Goal: Feedback & Contribution: Leave review/rating

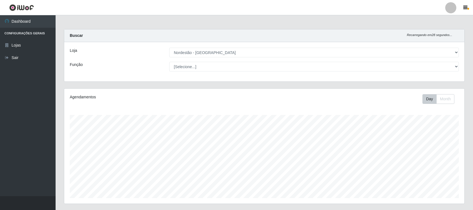
select select "420"
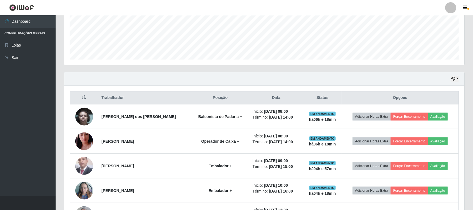
scroll to position [116, 400]
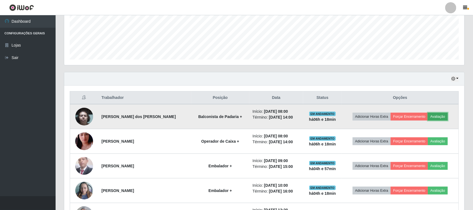
click at [438, 117] on button "Avaliação" at bounding box center [438, 117] width 20 height 8
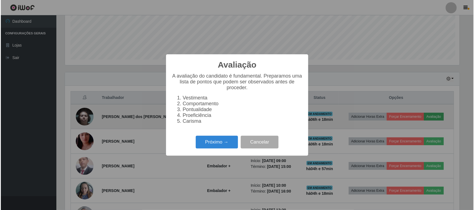
scroll to position [116, 396]
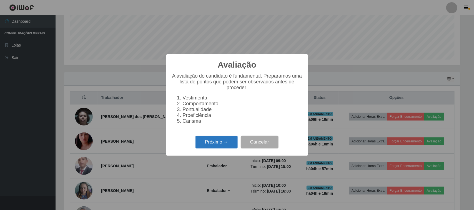
click at [213, 146] on button "Próximo →" at bounding box center [216, 142] width 42 height 13
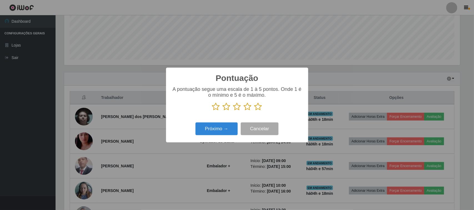
click at [215, 110] on icon at bounding box center [216, 107] width 8 height 8
click at [212, 111] on input "radio" at bounding box center [212, 111] width 0 height 0
click at [212, 131] on button "Próximo →" at bounding box center [216, 129] width 42 height 13
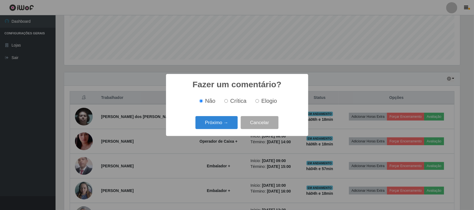
click at [227, 101] on input "Crítica" at bounding box center [226, 101] width 4 height 4
radio input "true"
click at [219, 124] on button "Próximo →" at bounding box center [216, 122] width 42 height 13
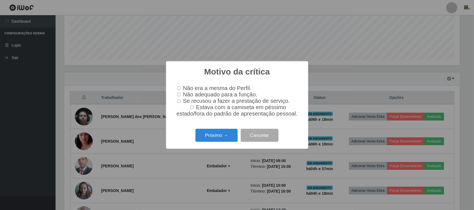
click at [178, 94] on input "Não adequado para a função." at bounding box center [179, 95] width 4 height 4
radio input "true"
click at [214, 137] on button "Próximo →" at bounding box center [216, 135] width 42 height 13
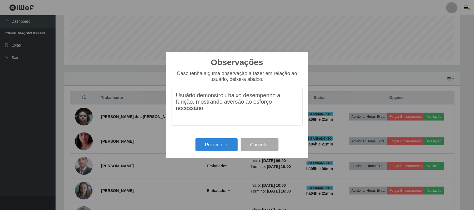
click at [206, 114] on textarea "Usuário demonstrou baixo desempenho a função, mostrando aversão ao esforço nece…" at bounding box center [237, 107] width 131 height 38
click at [259, 111] on textarea "Usuário demonstrou baixo desempenho a função, mostrando aversão ao esforço nece…" at bounding box center [237, 107] width 131 height 38
click at [217, 120] on textarea "Usuário demonstrou baixo desempenho a função, mostrando aversão ao esforço nece…" at bounding box center [237, 107] width 131 height 38
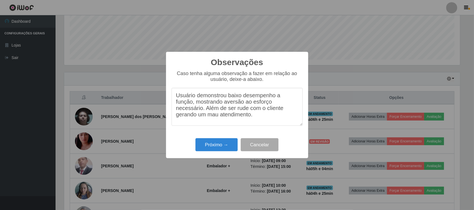
click at [263, 121] on textarea "Usuário demonstrou baixo desempenho a função, mostrando aversão ao esforço nece…" at bounding box center [237, 107] width 131 height 38
type textarea "Usuário demonstrou baixo desempenho a função, mostrando aversão ao esforço nece…"
click at [214, 145] on button "Próximo →" at bounding box center [216, 145] width 42 height 13
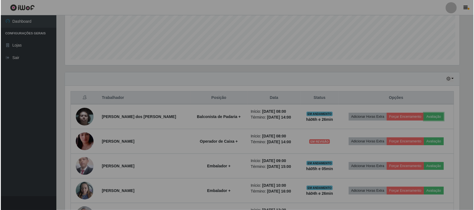
scroll to position [116, 400]
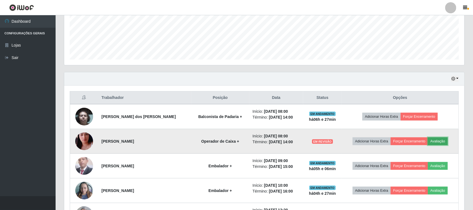
click at [432, 142] on button "Avaliação" at bounding box center [438, 142] width 20 height 8
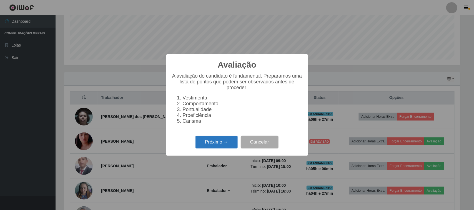
click at [212, 145] on button "Próximo →" at bounding box center [216, 142] width 42 height 13
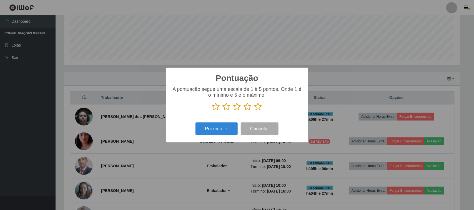
scroll to position [277546, 277265]
click at [237, 109] on icon at bounding box center [237, 107] width 8 height 8
click at [233, 111] on input "radio" at bounding box center [233, 111] width 0 height 0
click at [219, 129] on button "Próximo →" at bounding box center [216, 129] width 42 height 13
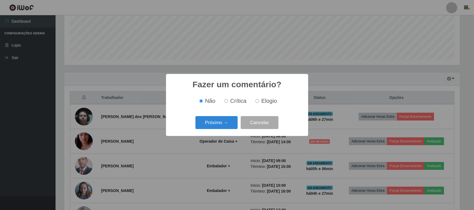
click at [231, 99] on span "Crítica" at bounding box center [238, 101] width 16 height 6
click at [228, 99] on input "Crítica" at bounding box center [226, 101] width 4 height 4
radio input "true"
click at [219, 124] on button "Próximo →" at bounding box center [216, 122] width 42 height 13
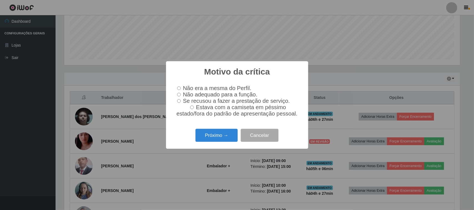
click at [180, 94] on input "Não adequado para a função." at bounding box center [179, 95] width 4 height 4
radio input "true"
click at [218, 139] on button "Próximo →" at bounding box center [216, 135] width 42 height 13
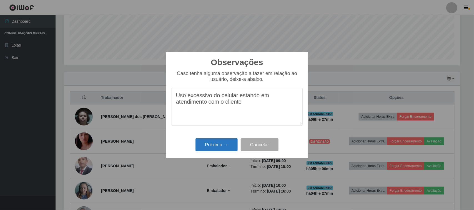
type textarea "Uso excessivo do celular estando em atendimento com o cliente"
click at [212, 145] on button "Próximo →" at bounding box center [216, 145] width 42 height 13
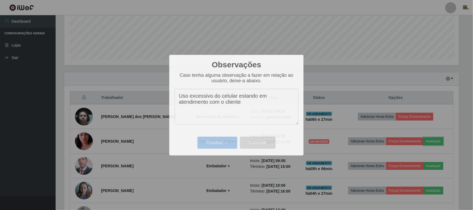
scroll to position [116, 400]
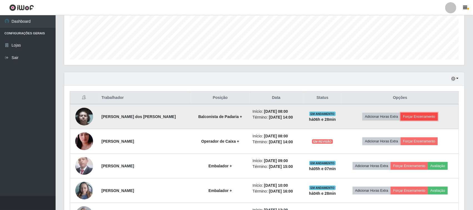
click at [426, 114] on button "Forçar Encerramento" at bounding box center [418, 117] width 37 height 8
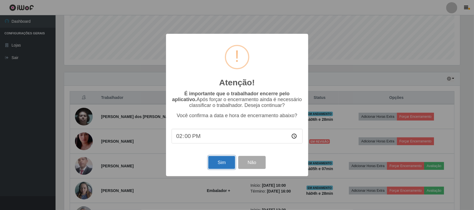
click at [220, 166] on button "Sim" at bounding box center [221, 162] width 27 height 13
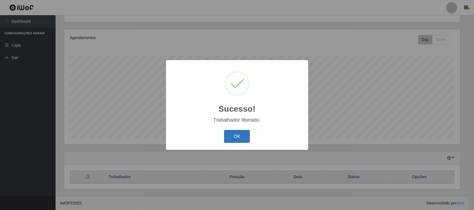
click at [240, 135] on button "OK" at bounding box center [237, 136] width 26 height 13
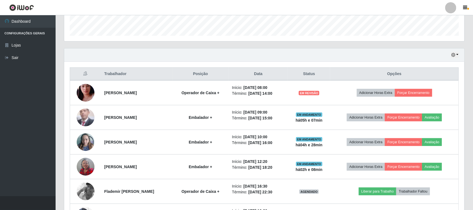
scroll to position [164, 0]
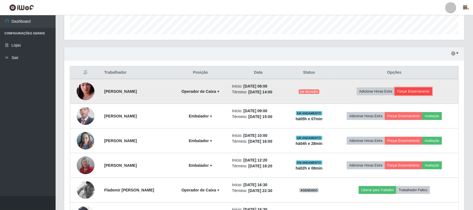
click at [416, 91] on button "Forçar Encerramento" at bounding box center [413, 92] width 37 height 8
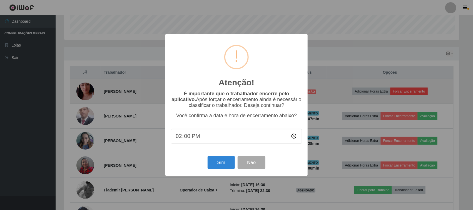
scroll to position [116, 396]
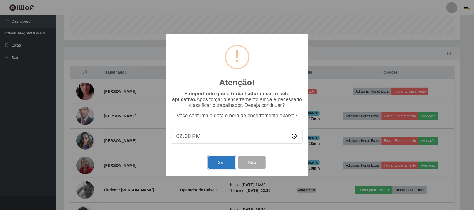
click at [219, 164] on button "Sim" at bounding box center [221, 162] width 27 height 13
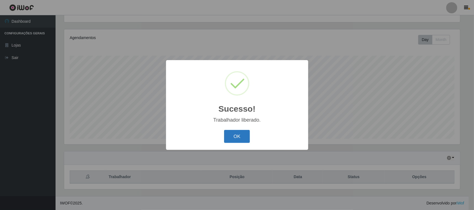
click at [237, 137] on button "OK" at bounding box center [237, 136] width 26 height 13
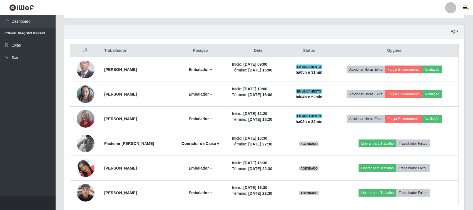
scroll to position [174, 0]
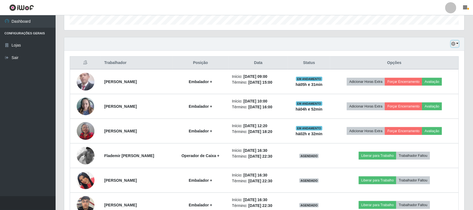
click at [453, 44] on icon "button" at bounding box center [453, 44] width 4 height 4
click at [428, 67] on button "1 dia" at bounding box center [436, 66] width 44 height 12
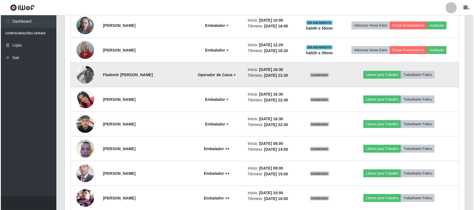
scroll to position [243, 0]
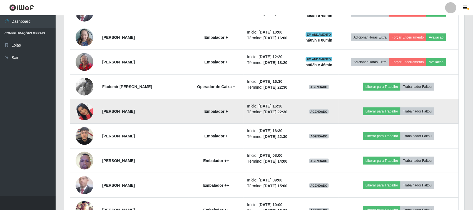
click at [81, 114] on img at bounding box center [85, 112] width 18 height 32
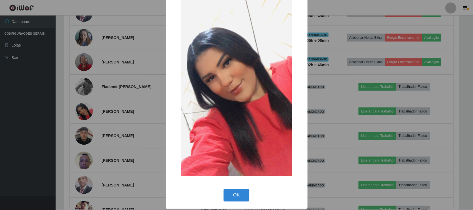
scroll to position [35, 0]
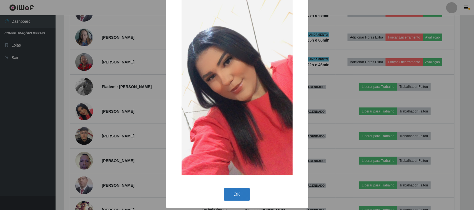
click at [236, 193] on button "OK" at bounding box center [237, 195] width 26 height 13
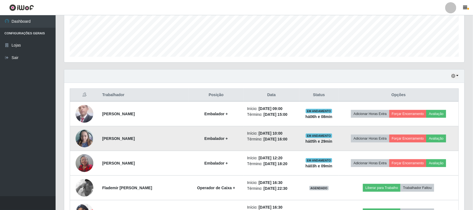
scroll to position [154, 0]
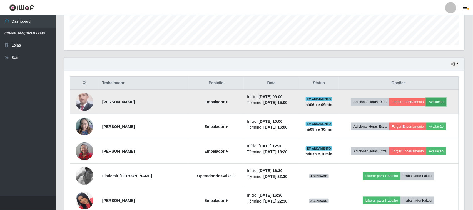
click at [440, 102] on button "Avaliação" at bounding box center [436, 102] width 20 height 8
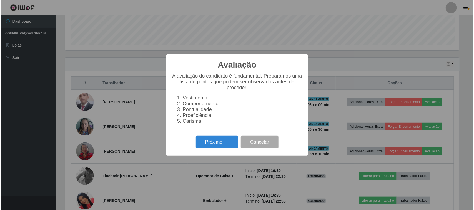
scroll to position [116, 396]
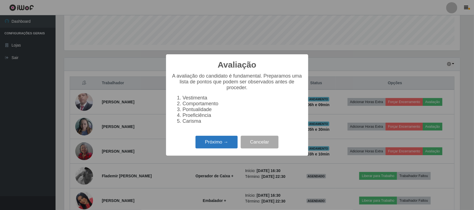
click at [230, 149] on button "Próximo →" at bounding box center [216, 142] width 42 height 13
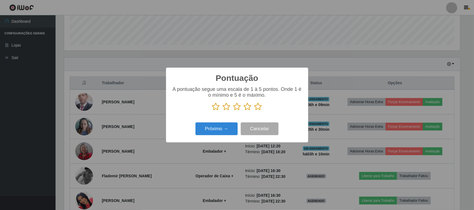
scroll to position [277546, 277265]
drag, startPoint x: 265, startPoint y: 107, endPoint x: 256, endPoint y: 111, distance: 10.2
click at [265, 107] on p at bounding box center [237, 107] width 131 height 8
drag, startPoint x: 257, startPoint y: 110, endPoint x: 228, endPoint y: 126, distance: 33.0
click at [257, 110] on icon at bounding box center [258, 107] width 8 height 8
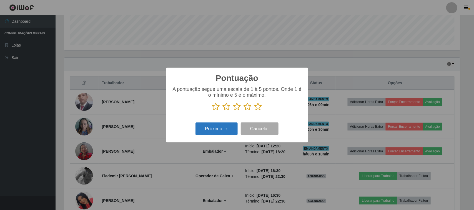
click at [254, 111] on input "radio" at bounding box center [254, 111] width 0 height 0
click at [224, 128] on button "Próximo →" at bounding box center [216, 129] width 42 height 13
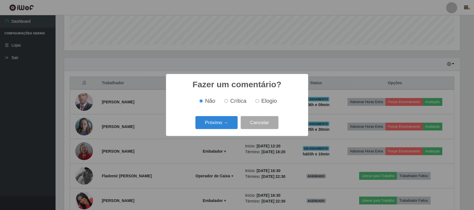
click at [259, 102] on input "Elogio" at bounding box center [257, 101] width 4 height 4
radio input "true"
click at [224, 126] on button "Próximo →" at bounding box center [216, 122] width 42 height 13
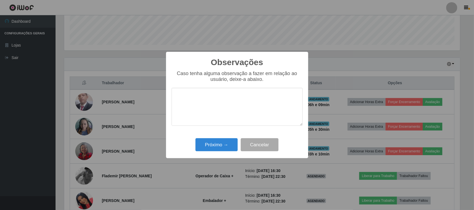
click at [217, 106] on textarea at bounding box center [237, 107] width 131 height 38
type textarea "ATENDE MUITO BEM OS CLIENTES."
click at [220, 147] on button "Próximo →" at bounding box center [216, 145] width 42 height 13
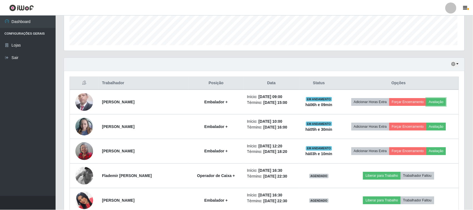
scroll to position [116, 400]
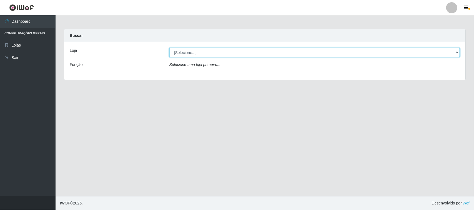
click at [229, 53] on select "[Selecione...] Nordestão - [GEOGRAPHIC_DATA]" at bounding box center [314, 53] width 290 height 10
select select "420"
click at [169, 48] on select "[Selecione...] Nordestão - [GEOGRAPHIC_DATA]" at bounding box center [314, 53] width 290 height 10
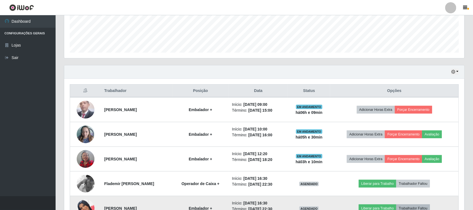
scroll to position [208, 0]
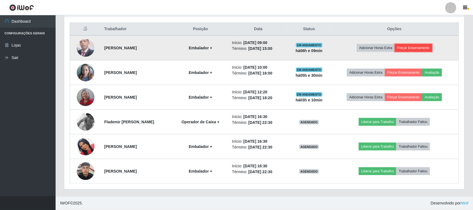
click at [410, 46] on button "Forçar Encerramento" at bounding box center [413, 48] width 37 height 8
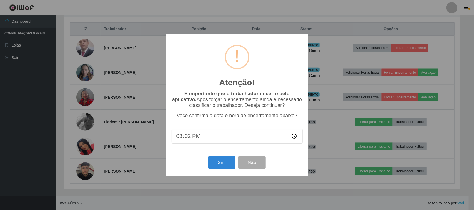
type input "15:27"
click at [235, 169] on button "Sim" at bounding box center [221, 162] width 27 height 13
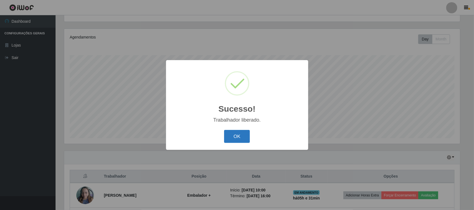
click at [238, 138] on button "OK" at bounding box center [237, 136] width 26 height 13
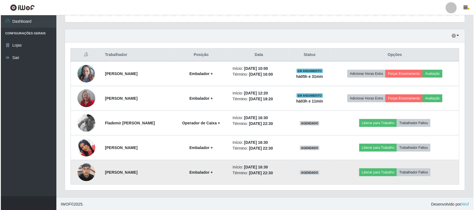
scroll to position [184, 0]
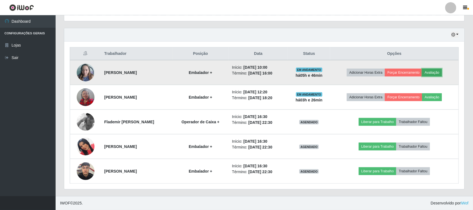
click at [435, 76] on button "Avaliação" at bounding box center [432, 73] width 20 height 8
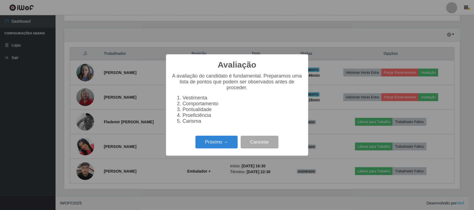
scroll to position [116, 396]
click at [220, 144] on button "Próximo →" at bounding box center [216, 142] width 42 height 13
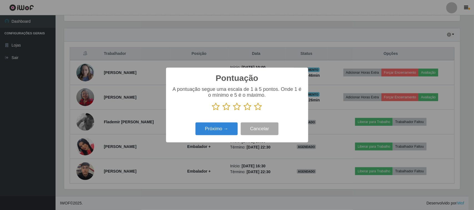
click at [259, 108] on icon at bounding box center [258, 107] width 8 height 8
click at [254, 111] on input "radio" at bounding box center [254, 111] width 0 height 0
click at [215, 129] on button "Próximo →" at bounding box center [216, 129] width 42 height 13
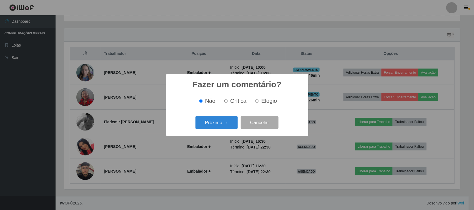
drag, startPoint x: 264, startPoint y: 102, endPoint x: 259, endPoint y: 104, distance: 5.1
click at [264, 102] on span "Elogio" at bounding box center [269, 101] width 16 height 6
click at [259, 102] on input "Elogio" at bounding box center [257, 101] width 4 height 4
radio input "true"
click at [225, 121] on button "Próximo →" at bounding box center [216, 122] width 42 height 13
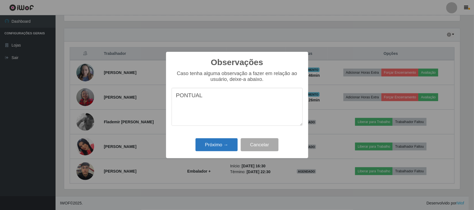
type textarea "PONTUAL"
click at [221, 146] on button "Próximo →" at bounding box center [216, 145] width 42 height 13
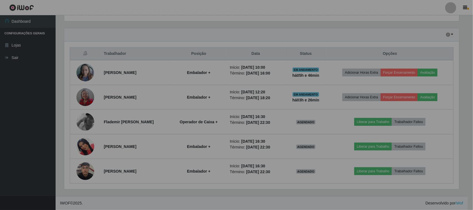
scroll to position [116, 400]
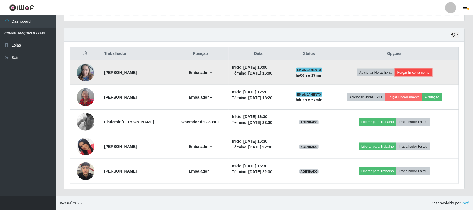
click at [413, 72] on button "Forçar Encerramento" at bounding box center [413, 73] width 37 height 8
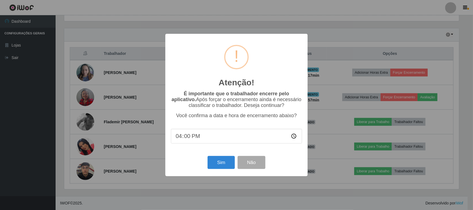
scroll to position [116, 396]
click at [226, 164] on button "Sim" at bounding box center [221, 162] width 27 height 13
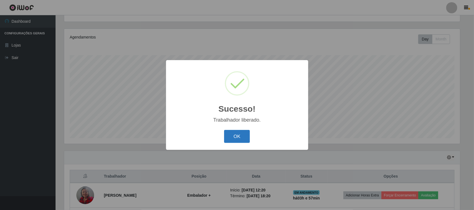
click at [235, 138] on button "OK" at bounding box center [237, 136] width 26 height 13
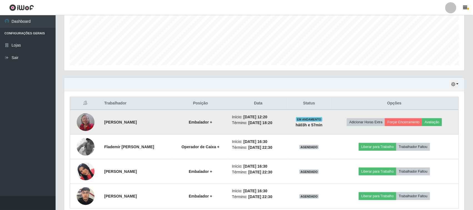
scroll to position [159, 0]
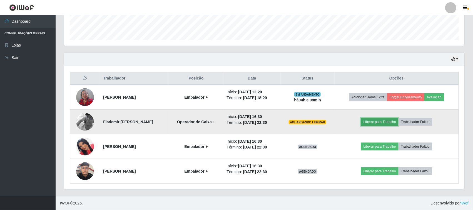
click at [383, 125] on button "Liberar para Trabalho" at bounding box center [379, 122] width 37 height 8
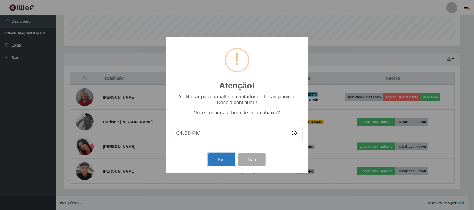
click at [210, 160] on button "Sim" at bounding box center [221, 160] width 27 height 13
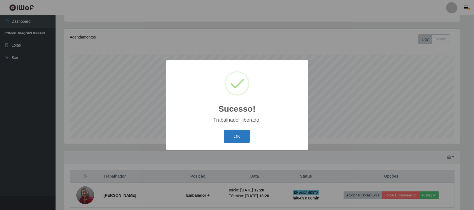
click at [237, 133] on button "OK" at bounding box center [237, 136] width 26 height 13
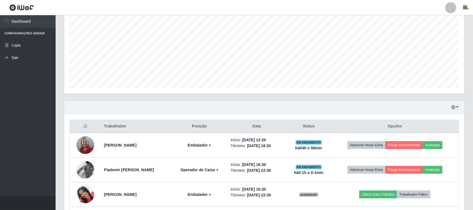
scroll to position [159, 0]
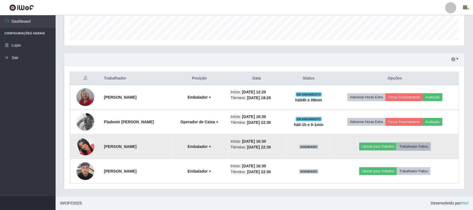
click at [410, 146] on button "Trabalhador Faltou" at bounding box center [414, 147] width 34 height 8
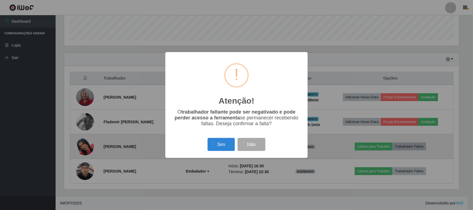
scroll to position [116, 396]
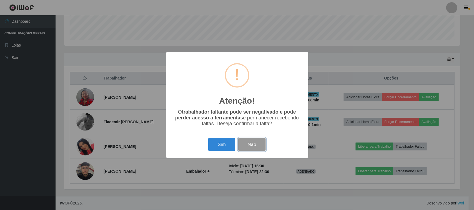
click at [257, 149] on button "Não" at bounding box center [251, 144] width 27 height 13
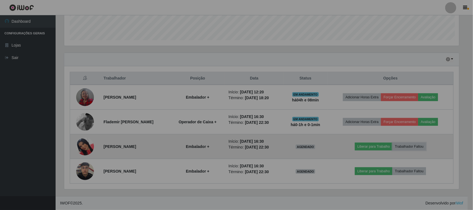
scroll to position [116, 400]
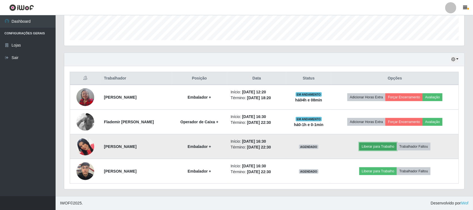
click at [369, 145] on button "Liberar para Trabalho" at bounding box center [377, 147] width 37 height 8
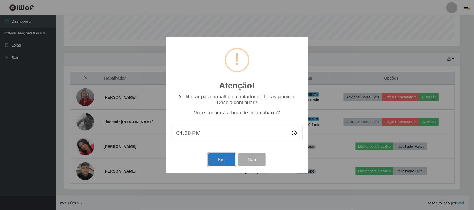
click at [224, 161] on button "Sim" at bounding box center [221, 160] width 27 height 13
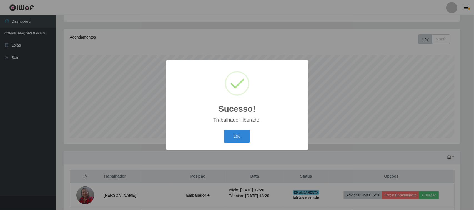
drag, startPoint x: 241, startPoint y: 139, endPoint x: 308, endPoint y: 127, distance: 67.7
click at [242, 139] on button "OK" at bounding box center [237, 136] width 26 height 13
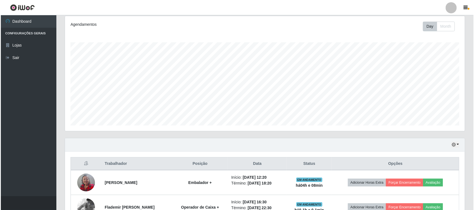
scroll to position [159, 0]
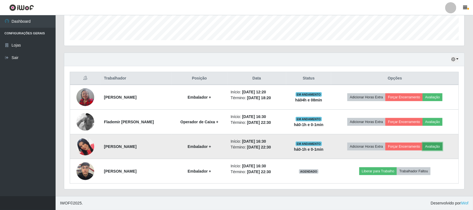
click at [437, 148] on button "Avaliação" at bounding box center [432, 147] width 20 height 8
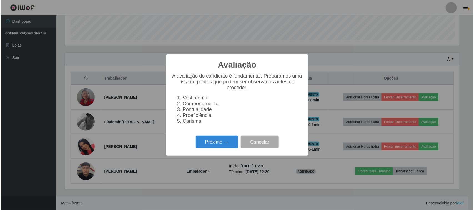
scroll to position [116, 396]
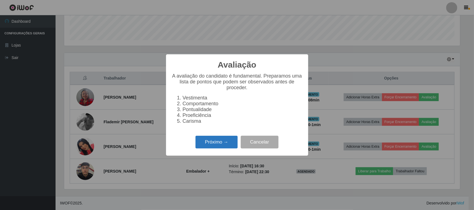
click at [213, 149] on button "Próximo →" at bounding box center [216, 142] width 42 height 13
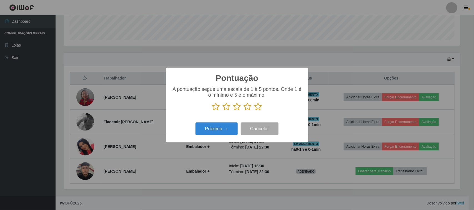
scroll to position [277546, 277265]
click at [260, 110] on icon at bounding box center [258, 107] width 8 height 8
click at [254, 111] on input "radio" at bounding box center [254, 111] width 0 height 0
click at [227, 128] on button "Próximo →" at bounding box center [216, 129] width 42 height 13
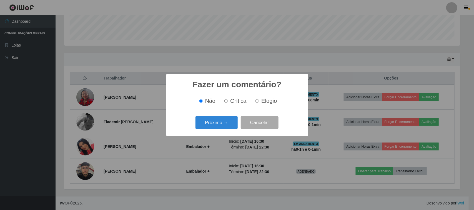
click at [260, 104] on label "Elogio" at bounding box center [265, 101] width 24 height 6
click at [259, 103] on input "Elogio" at bounding box center [257, 101] width 4 height 4
radio input "true"
click at [215, 121] on button "Próximo →" at bounding box center [216, 122] width 42 height 13
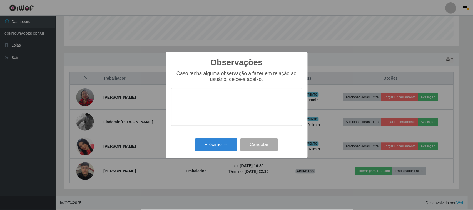
scroll to position [0, 0]
click at [246, 102] on textarea at bounding box center [237, 107] width 131 height 38
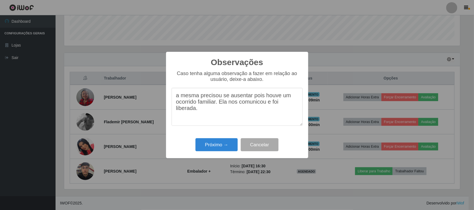
click at [216, 103] on textarea "a mesma precisou se ausentar pois houve um ocorrido familiar. Ela nos comunicou…" at bounding box center [237, 107] width 131 height 38
type textarea "a mesma precisou se ausentar pois houve um ocorrido familiar(falecimento). Ela …"
click at [224, 146] on button "Próximo →" at bounding box center [216, 145] width 42 height 13
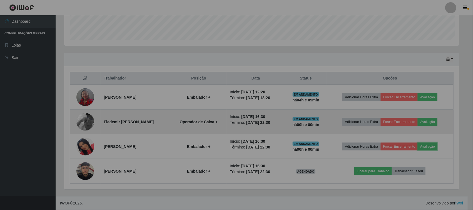
scroll to position [116, 400]
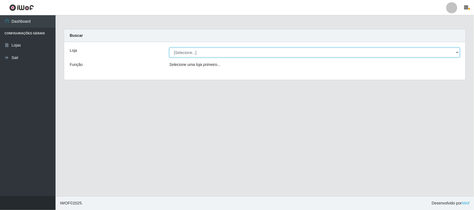
click at [183, 52] on select "[Selecione...] Nordestão - [GEOGRAPHIC_DATA]" at bounding box center [314, 53] width 290 height 10
select select "420"
click at [169, 48] on select "[Selecione...] Nordestão - [GEOGRAPHIC_DATA]" at bounding box center [314, 53] width 290 height 10
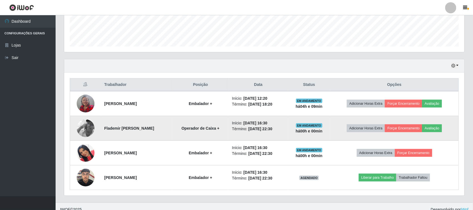
scroll to position [159, 0]
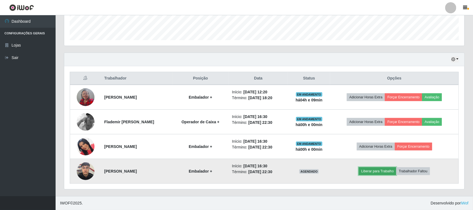
click at [368, 170] on button "Liberar para Trabalho" at bounding box center [376, 172] width 37 height 8
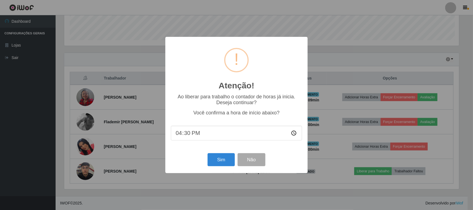
scroll to position [116, 396]
click at [220, 157] on button "Sim" at bounding box center [221, 160] width 27 height 13
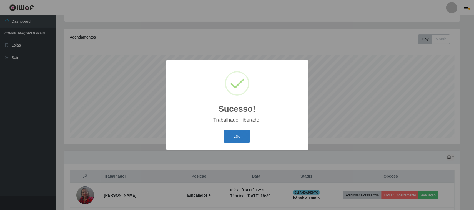
click at [238, 131] on button "OK" at bounding box center [237, 136] width 26 height 13
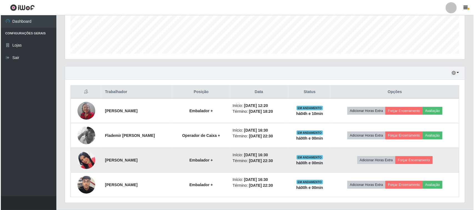
scroll to position [159, 0]
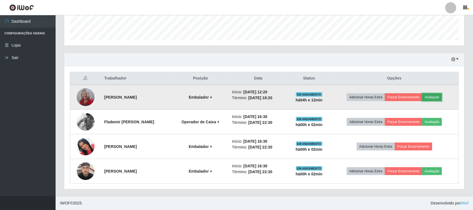
click at [438, 95] on button "Avaliação" at bounding box center [432, 98] width 20 height 8
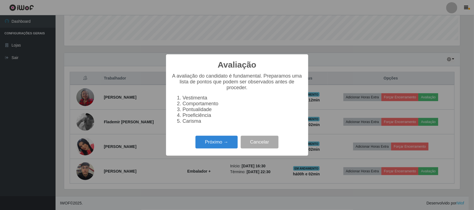
scroll to position [116, 396]
click at [213, 147] on button "Próximo →" at bounding box center [216, 142] width 42 height 13
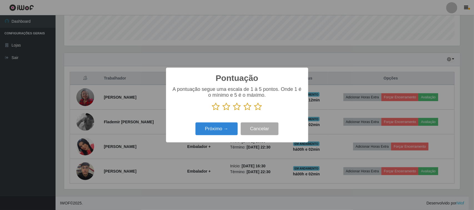
scroll to position [277546, 277265]
click at [257, 109] on icon at bounding box center [258, 107] width 8 height 8
click at [254, 111] on input "radio" at bounding box center [254, 111] width 0 height 0
click at [217, 127] on button "Próximo →" at bounding box center [216, 129] width 42 height 13
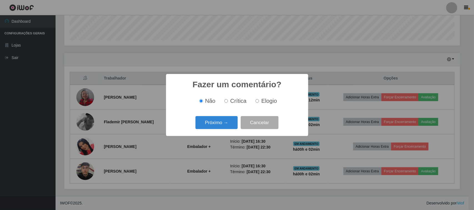
click at [263, 101] on span "Elogio" at bounding box center [269, 101] width 16 height 6
click at [259, 101] on input "Elogio" at bounding box center [257, 101] width 4 height 4
radio input "true"
click at [225, 122] on button "Próximo →" at bounding box center [216, 122] width 42 height 13
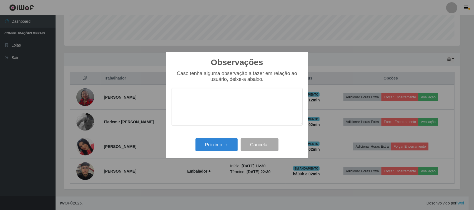
click at [256, 92] on textarea at bounding box center [237, 107] width 131 height 38
type textarea "pontual"
click at [214, 144] on button "Próximo →" at bounding box center [216, 145] width 42 height 13
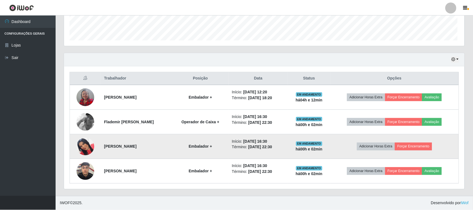
scroll to position [116, 400]
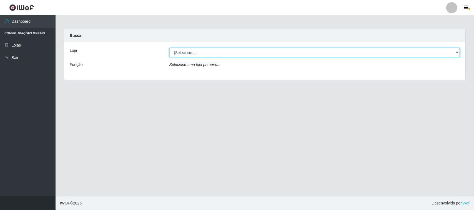
drag, startPoint x: 269, startPoint y: 49, endPoint x: 267, endPoint y: 54, distance: 5.4
click at [269, 49] on select "[Selecione...] Nordestão - [GEOGRAPHIC_DATA]" at bounding box center [314, 53] width 290 height 10
select select "420"
click at [169, 48] on select "[Selecione...] Nordestão - [GEOGRAPHIC_DATA]" at bounding box center [314, 53] width 290 height 10
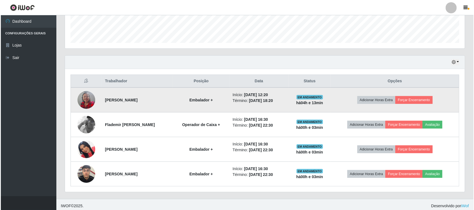
scroll to position [159, 0]
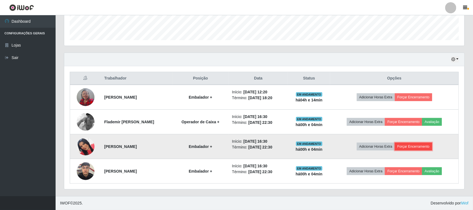
click at [421, 145] on button "Forçar Encerramento" at bounding box center [413, 147] width 37 height 8
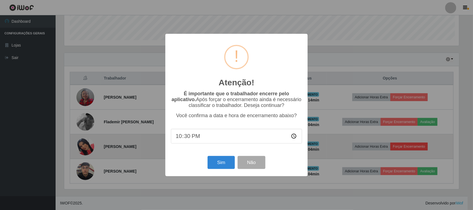
scroll to position [116, 396]
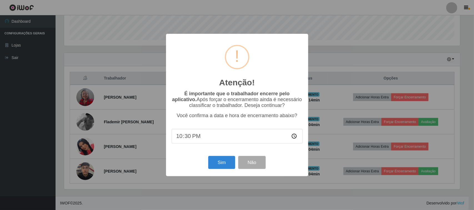
click at [179, 139] on input "22:30" at bounding box center [237, 136] width 131 height 15
type input "16:40"
click at [222, 169] on button "Sim" at bounding box center [221, 162] width 27 height 13
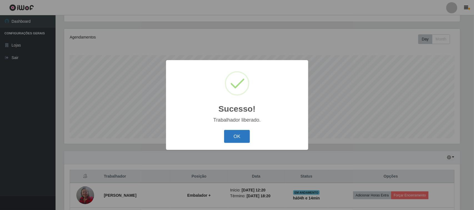
click at [236, 135] on button "OK" at bounding box center [237, 136] width 26 height 13
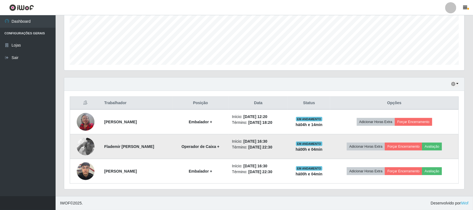
scroll to position [134, 0]
